Goal: Information Seeking & Learning: Learn about a topic

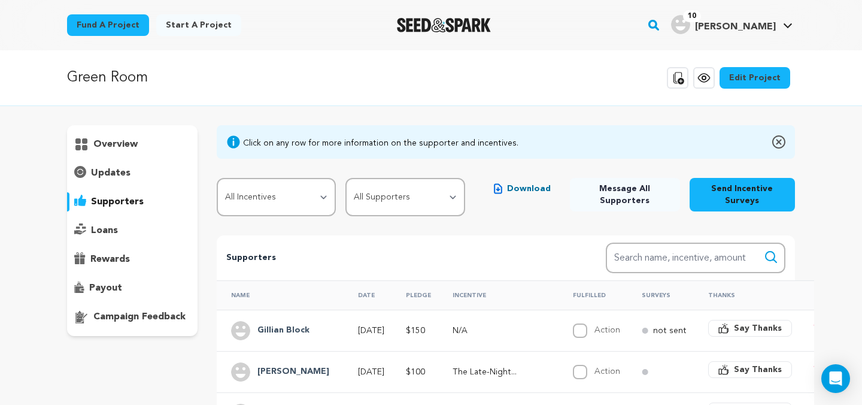
click at [114, 142] on p "overview" at bounding box center [115, 144] width 44 height 14
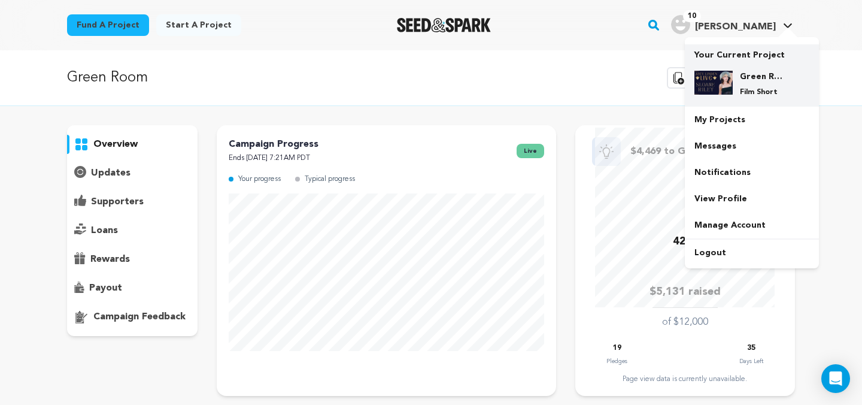
click at [757, 78] on h4 "Green Room" at bounding box center [761, 77] width 43 height 12
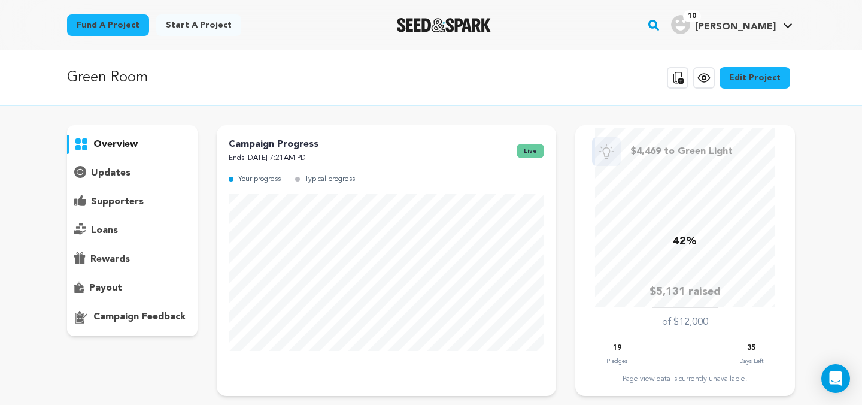
scroll to position [1006, 0]
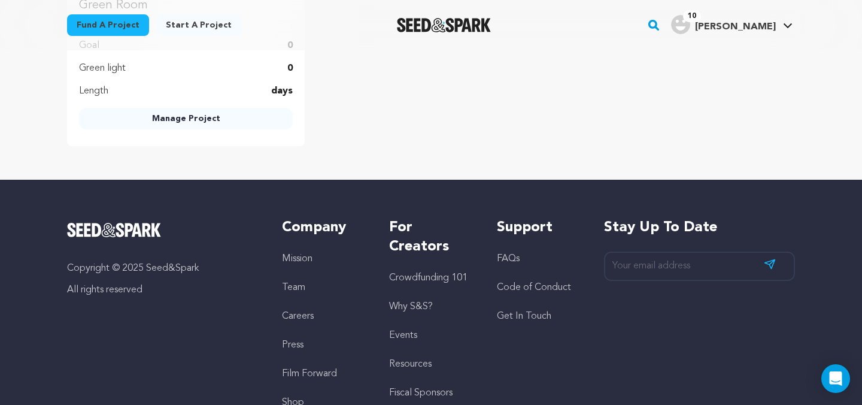
click at [169, 120] on link "Manage Project" at bounding box center [186, 119] width 214 height 22
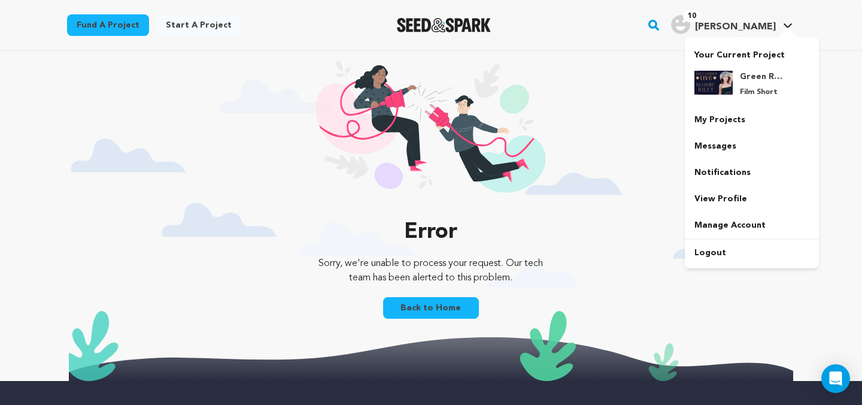
click at [782, 23] on link "10 [PERSON_NAME] [PERSON_NAME]" at bounding box center [732, 24] width 126 height 22
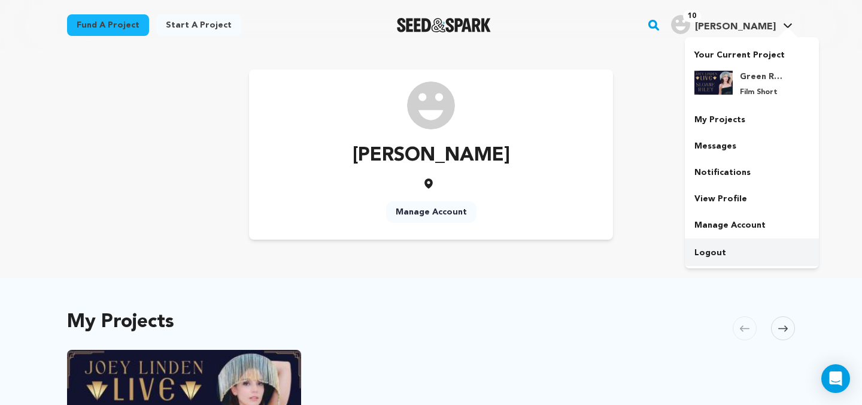
click at [738, 253] on link "Logout" at bounding box center [752, 252] width 134 height 26
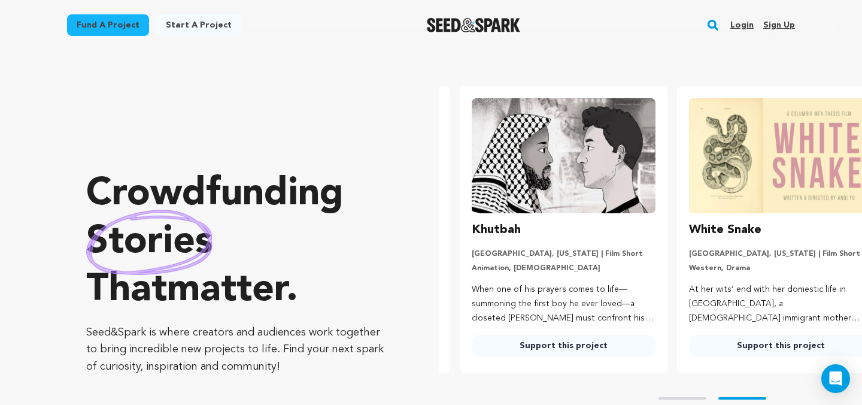
scroll to position [0, 227]
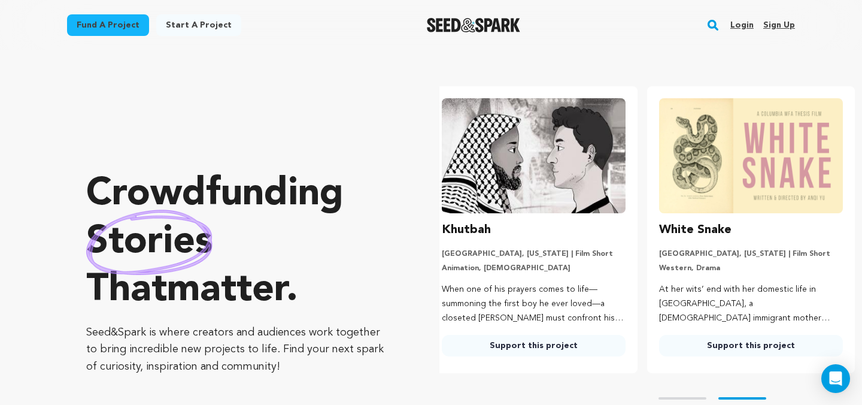
click at [121, 22] on link "Fund a project" at bounding box center [108, 25] width 82 height 22
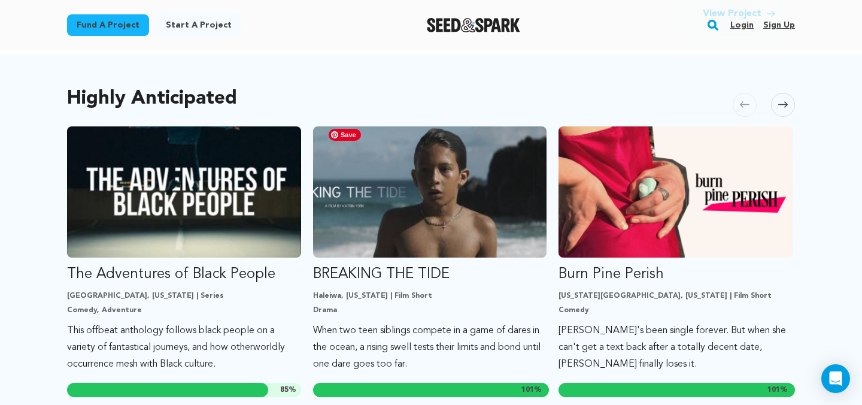
scroll to position [617, 0]
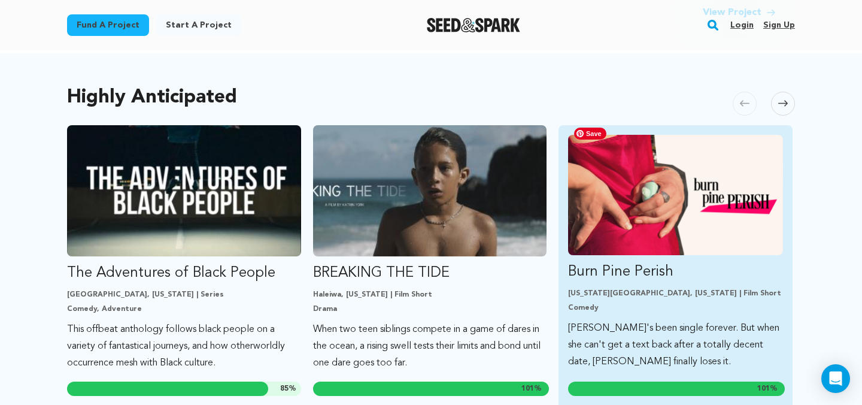
click at [629, 203] on img "Fund Burn Pine Perish" at bounding box center [675, 195] width 215 height 120
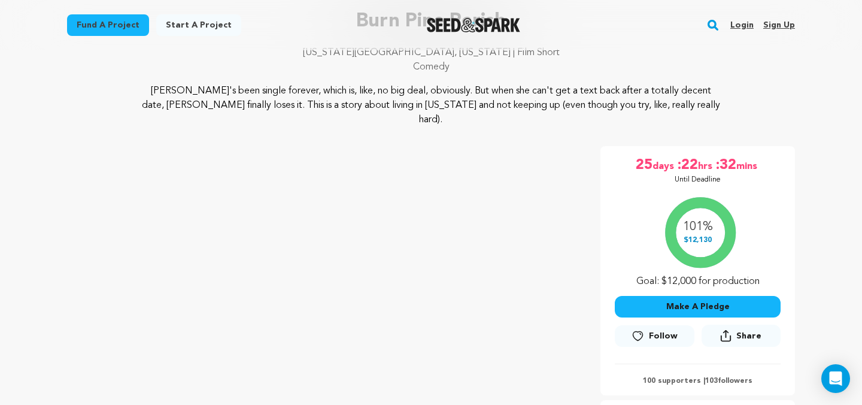
scroll to position [178, 0]
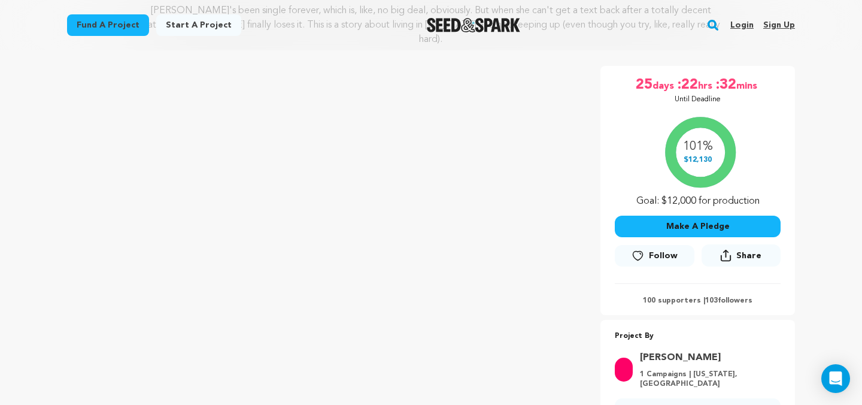
click at [641, 250] on icon at bounding box center [638, 256] width 13 height 12
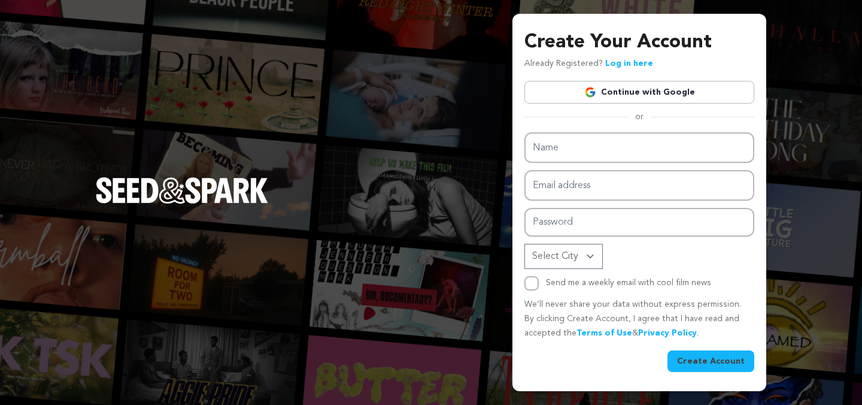
click at [632, 94] on link "Continue with Google" at bounding box center [639, 92] width 230 height 23
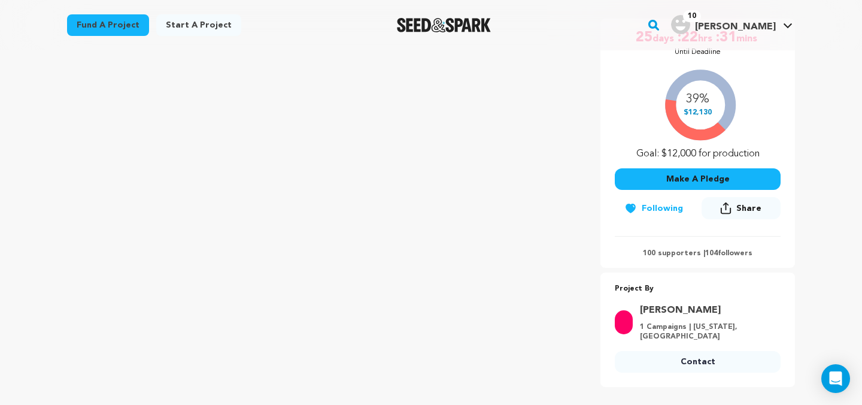
scroll to position [226, 0]
drag, startPoint x: 739, startPoint y: 293, endPoint x: 658, endPoint y: 293, distance: 80.8
click at [658, 303] on link "Sophie Hamilton" at bounding box center [706, 310] width 133 height 14
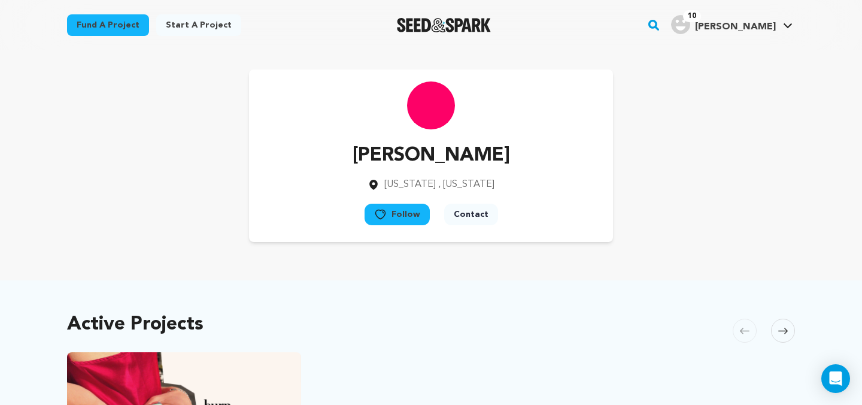
click at [443, 159] on p "[PERSON_NAME]" at bounding box center [431, 155] width 157 height 29
copy div "[PERSON_NAME]"
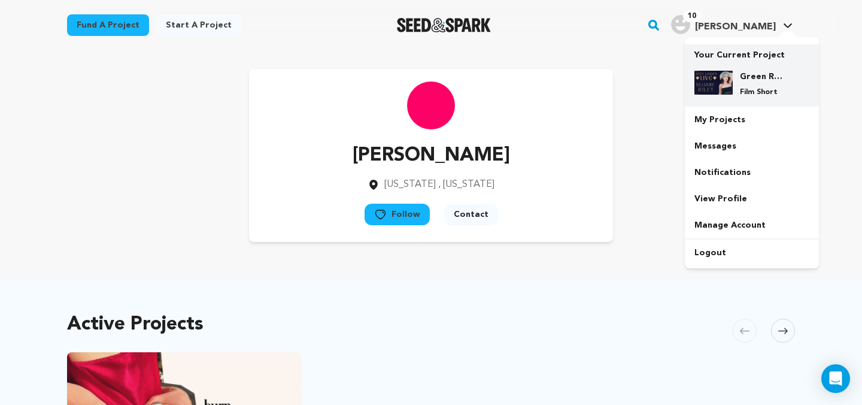
click at [711, 50] on p "Your Current Project" at bounding box center [751, 52] width 115 height 17
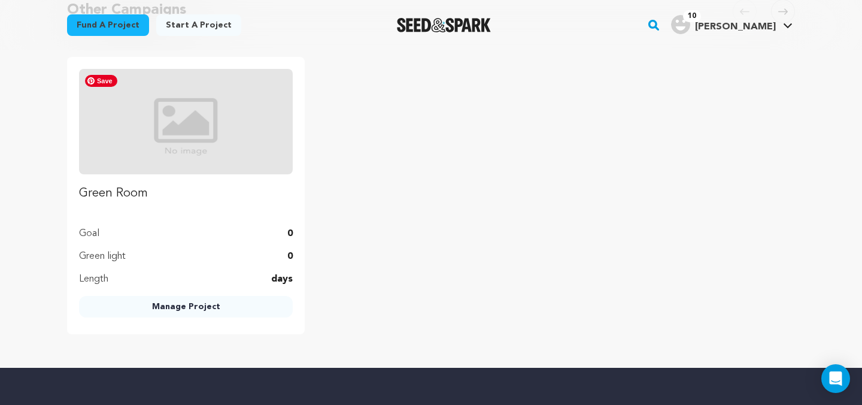
scroll to position [825, 0]
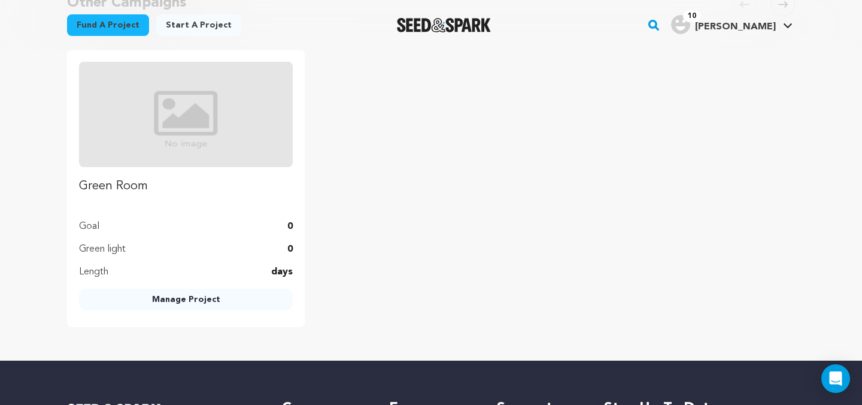
click at [201, 300] on link "Manage Project" at bounding box center [186, 300] width 214 height 22
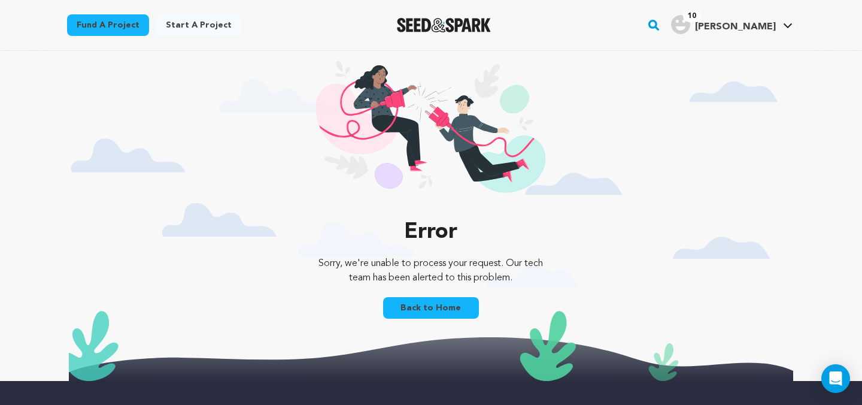
click at [454, 315] on link "Back to Home" at bounding box center [431, 308] width 96 height 22
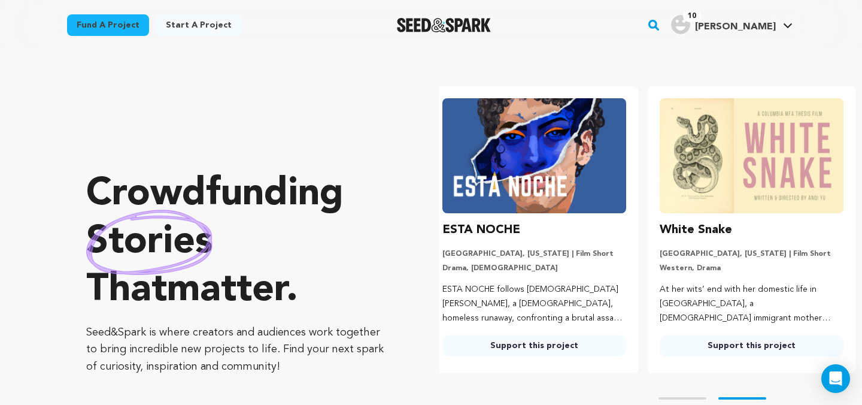
scroll to position [0, 227]
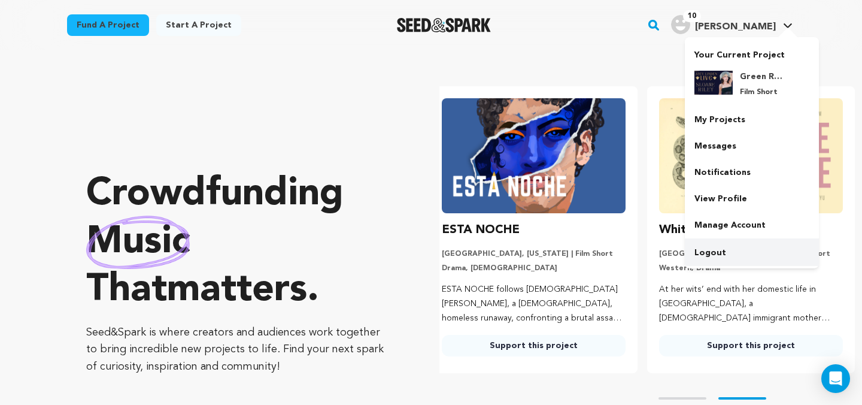
click at [709, 254] on link "Logout" at bounding box center [752, 252] width 134 height 26
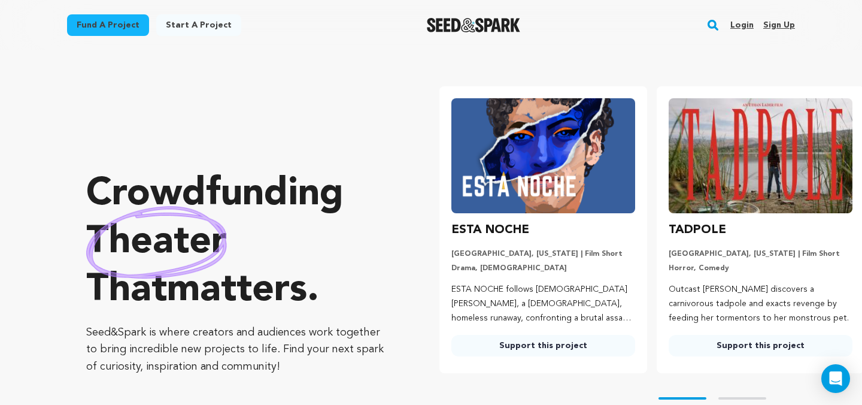
click at [95, 28] on link "Fund a project" at bounding box center [108, 25] width 82 height 22
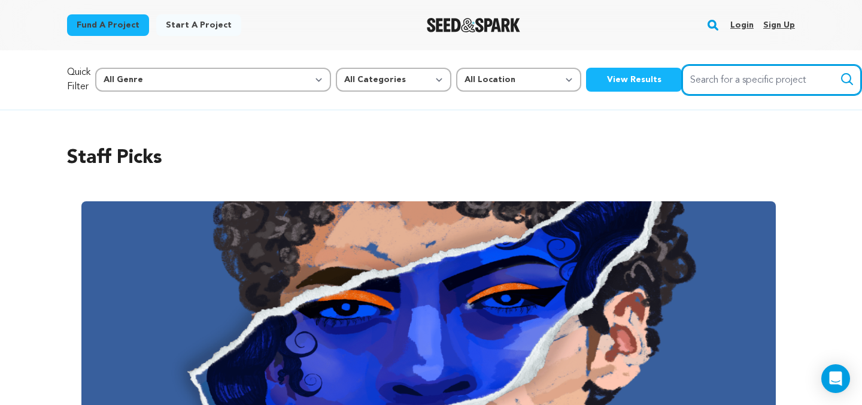
click at [697, 74] on input "Search for a specific project" at bounding box center [772, 80] width 180 height 31
type input "green room"
click at [693, 78] on input "green room" at bounding box center [772, 80] width 180 height 31
click at [840, 72] on button "Search" at bounding box center [847, 79] width 14 height 14
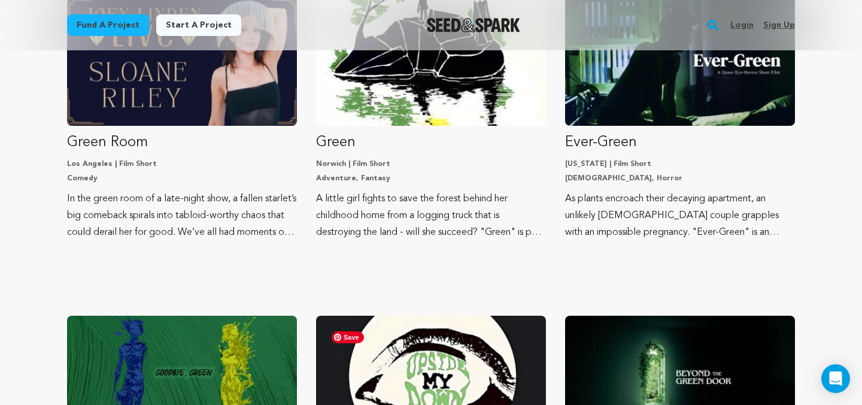
scroll to position [257, 0]
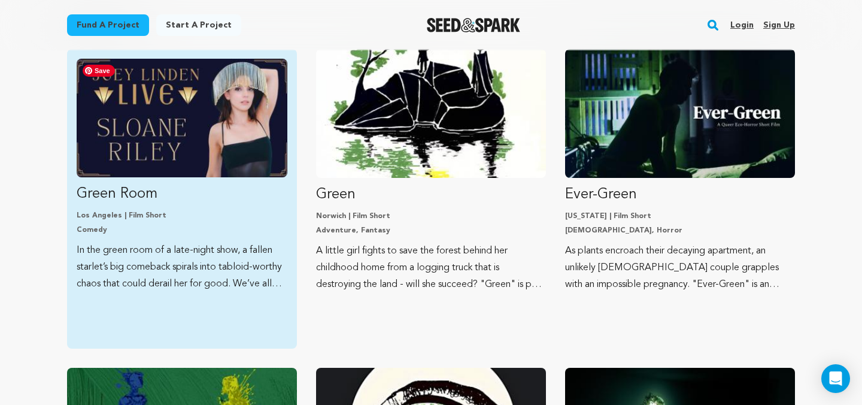
click at [228, 75] on img "Fund Green Room" at bounding box center [182, 118] width 211 height 119
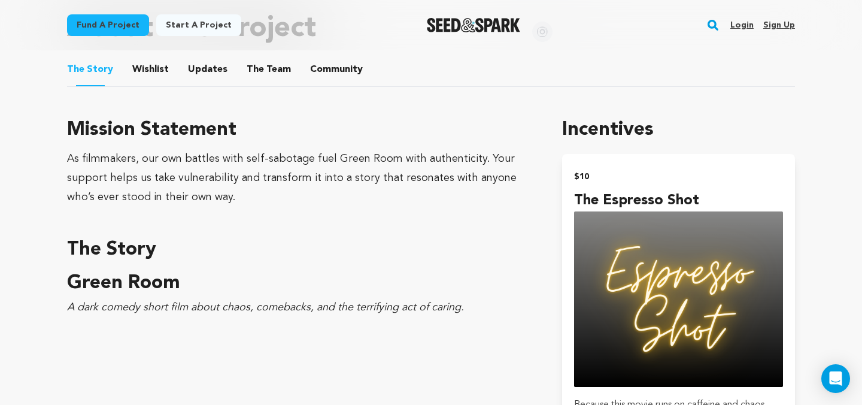
scroll to position [631, 0]
click at [192, 305] on em "A dark comedy short film about chaos, comebacks, and the terrifying act of cari…" at bounding box center [265, 307] width 397 height 11
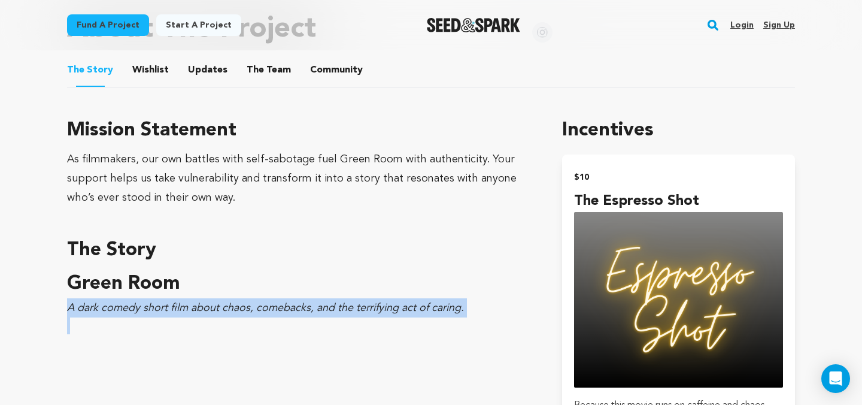
click at [192, 305] on em "A dark comedy short film about chaos, comebacks, and the terrifying act of cari…" at bounding box center [265, 307] width 397 height 11
copy em "A dark comedy short film about chaos, comebacks, and the terrifying act of cari…"
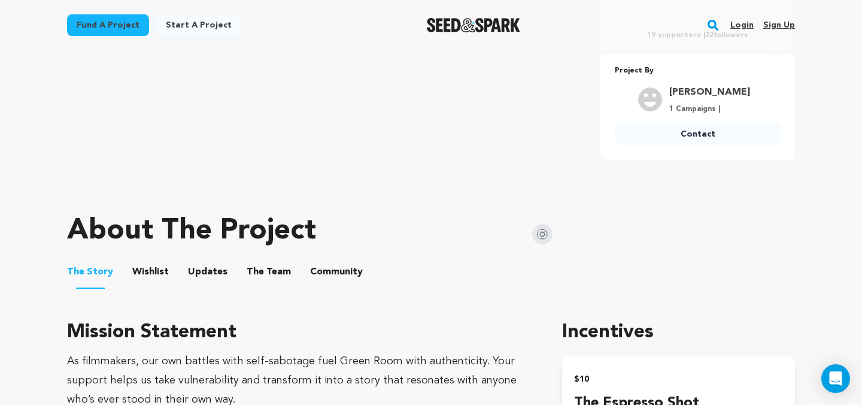
scroll to position [7, 0]
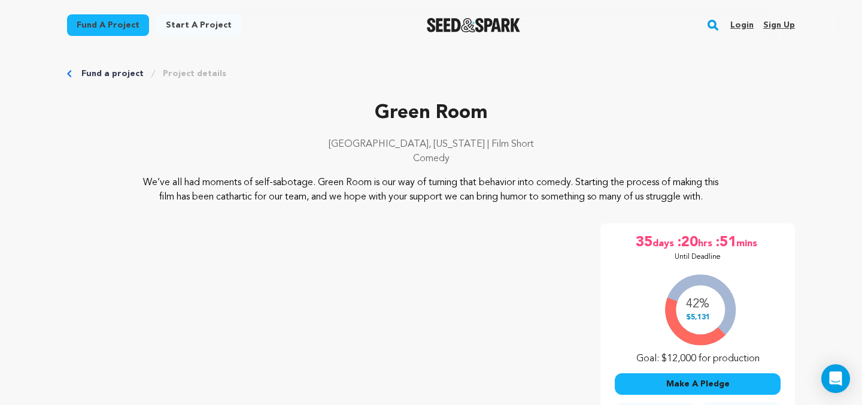
click at [196, 73] on link "Project details" at bounding box center [194, 74] width 63 height 12
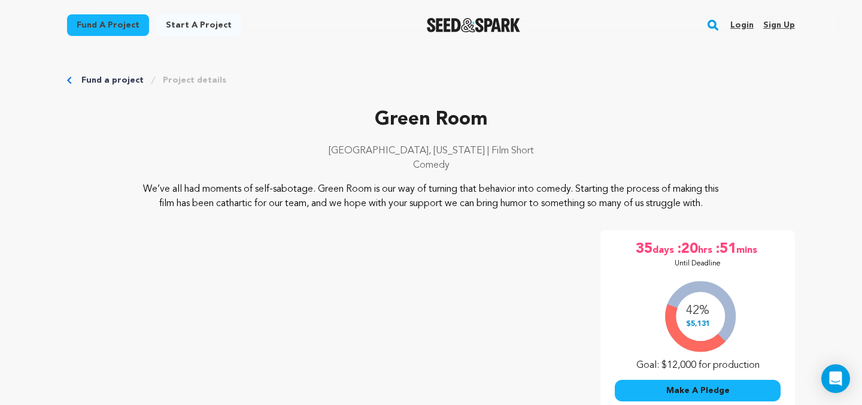
click at [198, 77] on link "Project details" at bounding box center [194, 80] width 63 height 12
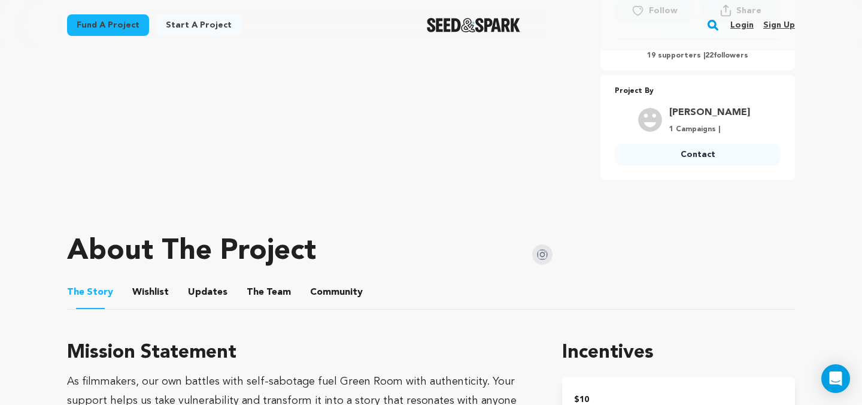
scroll to position [407, 0]
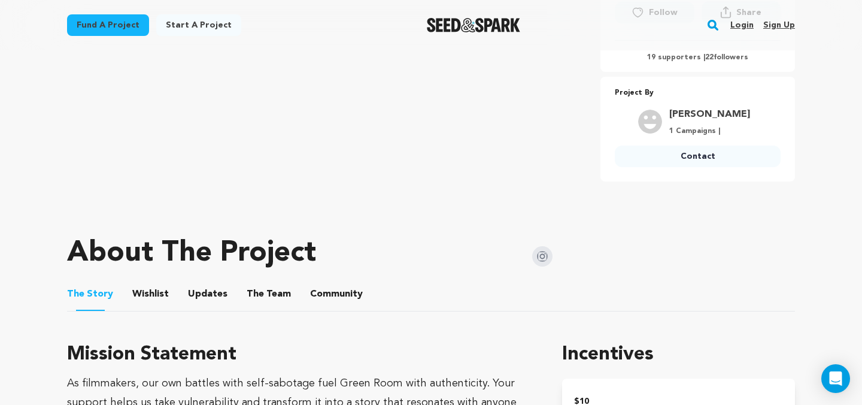
click at [256, 295] on button "The Team" at bounding box center [268, 296] width 29 height 29
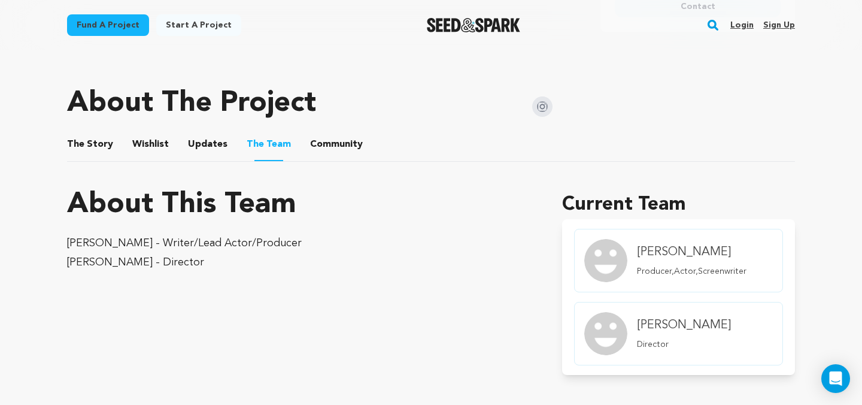
scroll to position [558, 0]
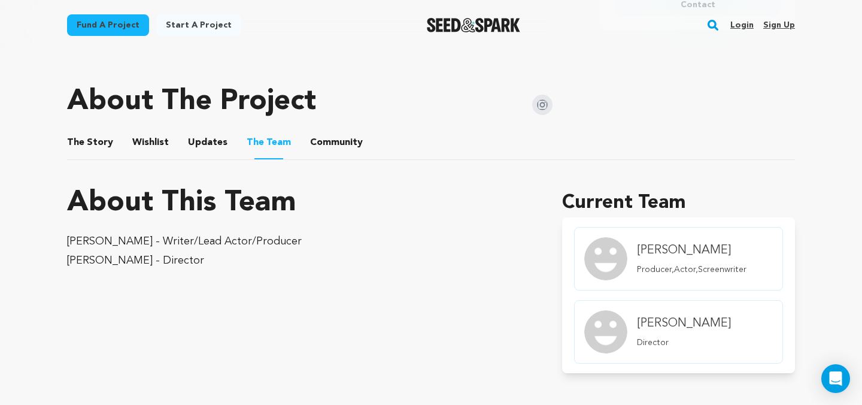
drag, startPoint x: 206, startPoint y: 262, endPoint x: 57, endPoint y: 238, distance: 151.1
copy div "[PERSON_NAME] - Writer/Lead Actor/Producer [PERSON_NAME] - Director"
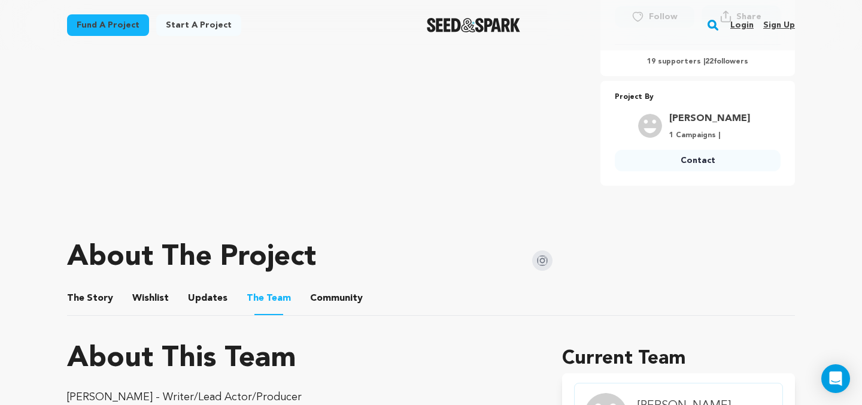
scroll to position [538, 0]
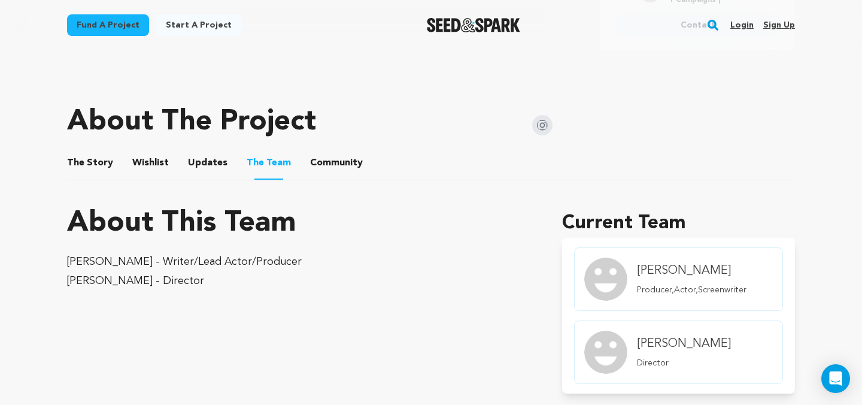
click at [95, 162] on button "The Story" at bounding box center [90, 165] width 29 height 29
